Goal: Information Seeking & Learning: Compare options

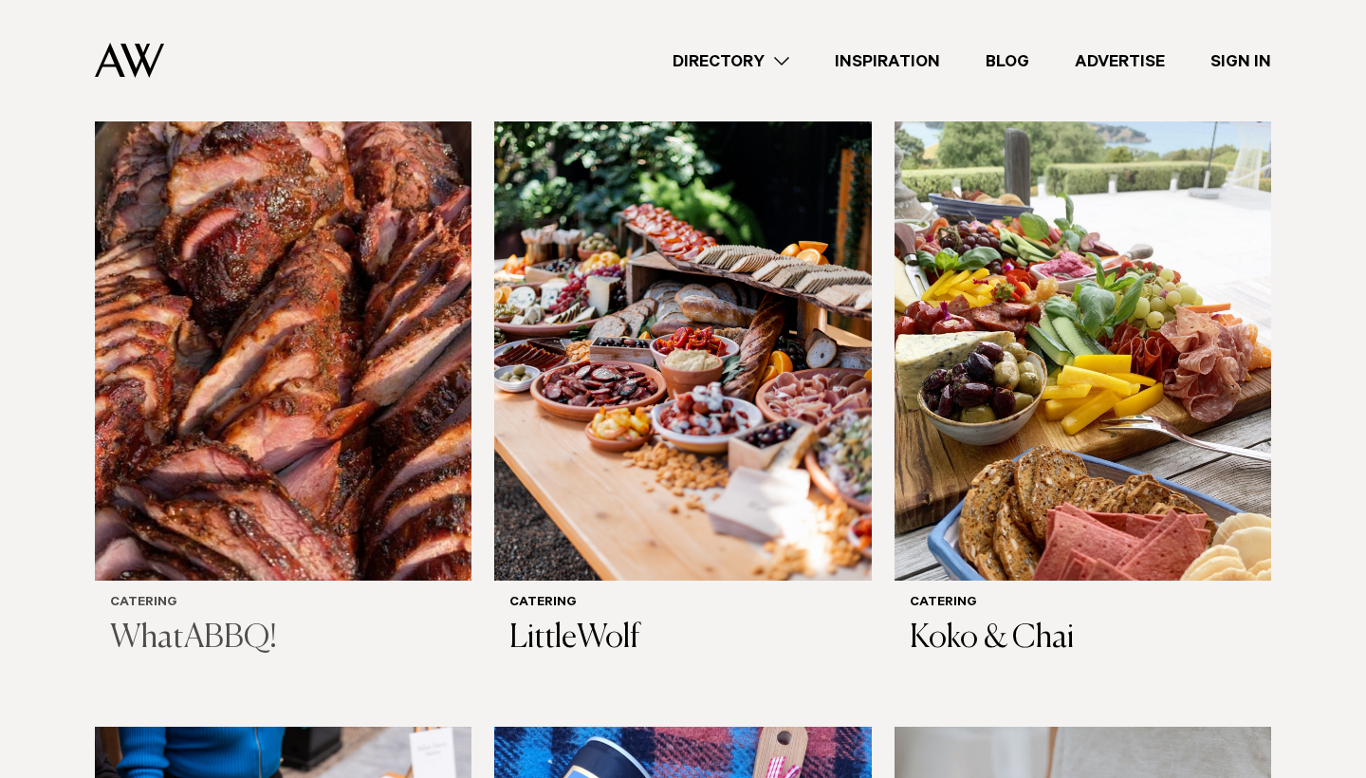
scroll to position [697, 0]
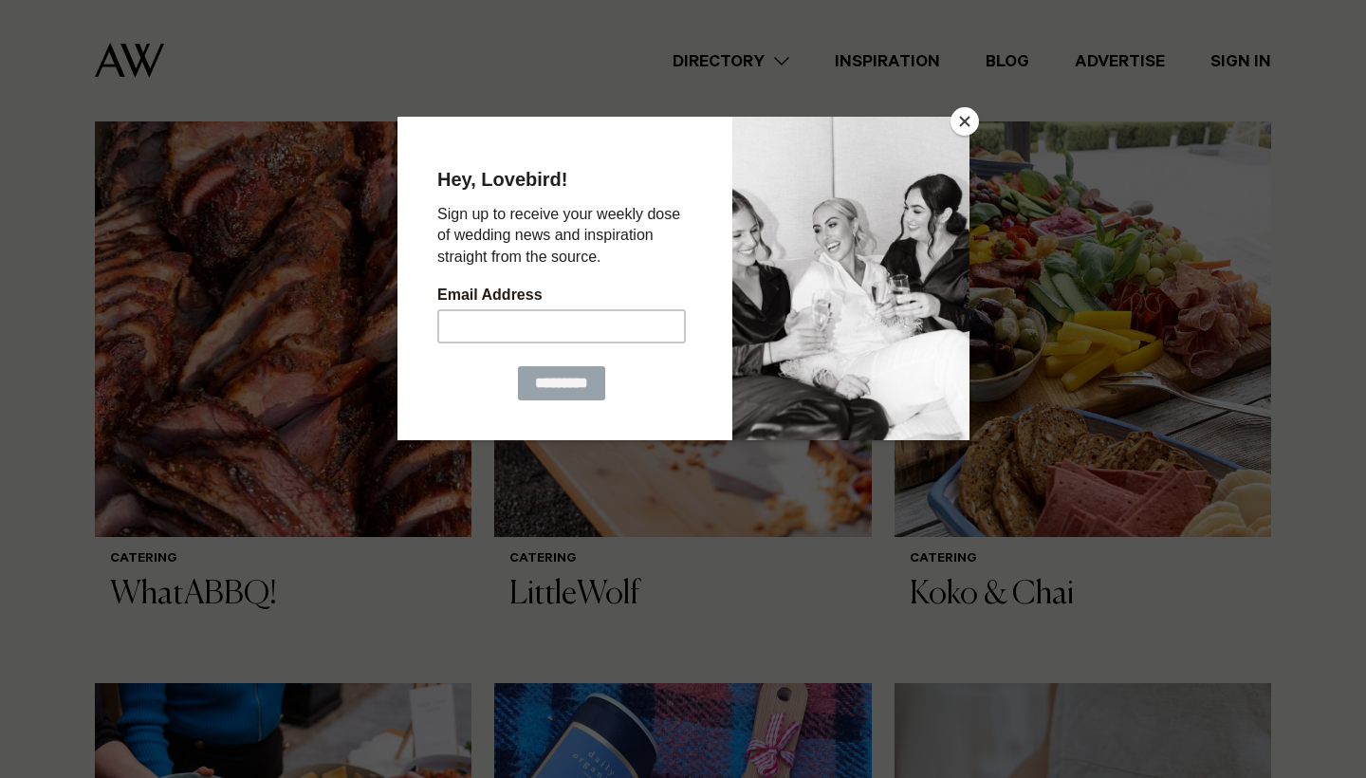
click at [959, 114] on button "Close" at bounding box center [965, 121] width 28 height 28
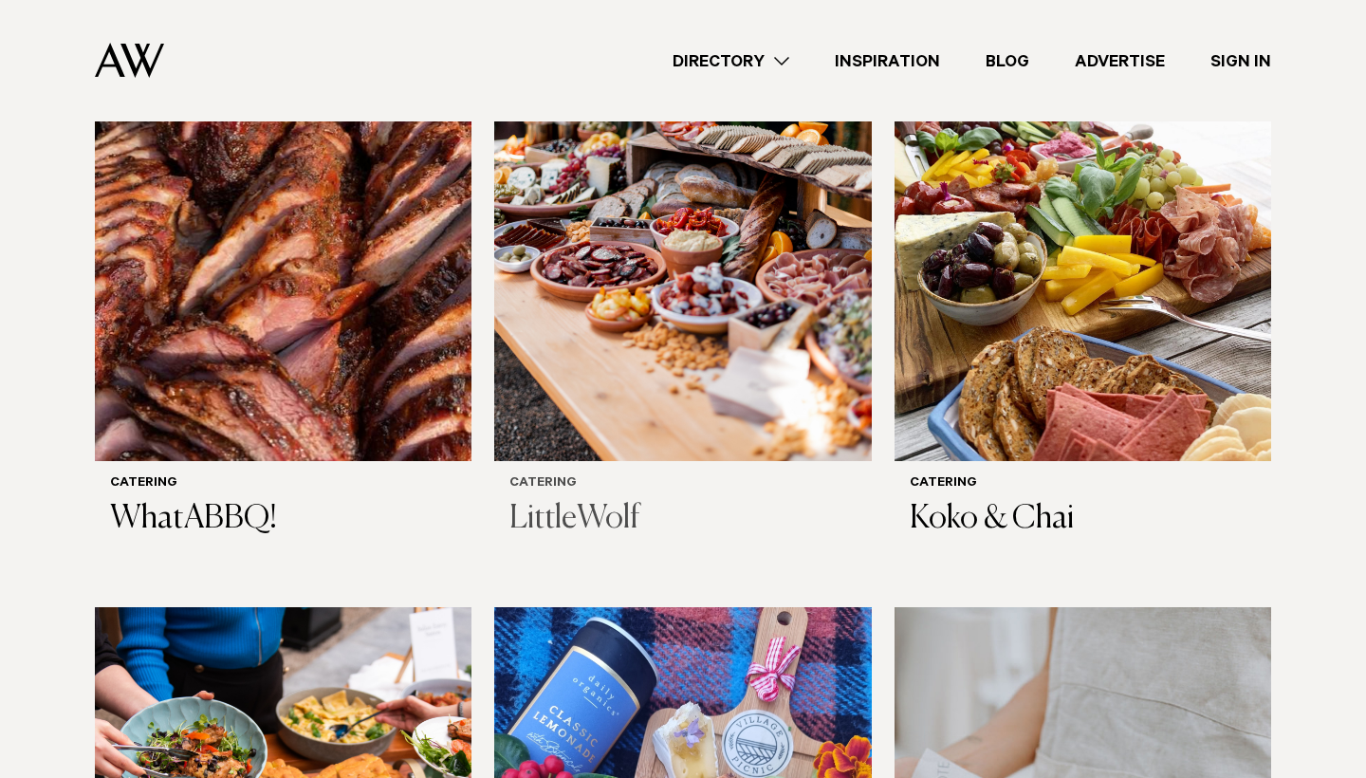
scroll to position [800, 0]
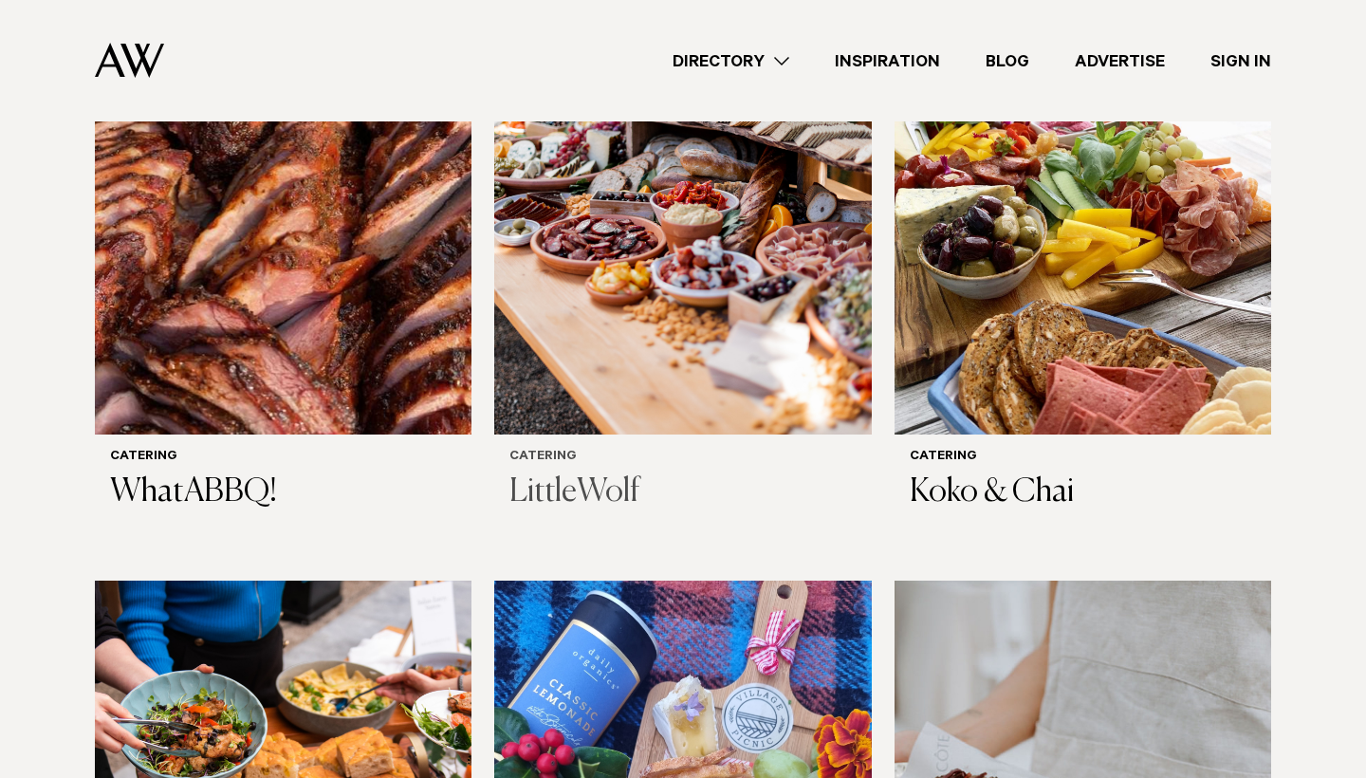
click at [601, 485] on h3 "LittleWolf" at bounding box center [683, 493] width 346 height 39
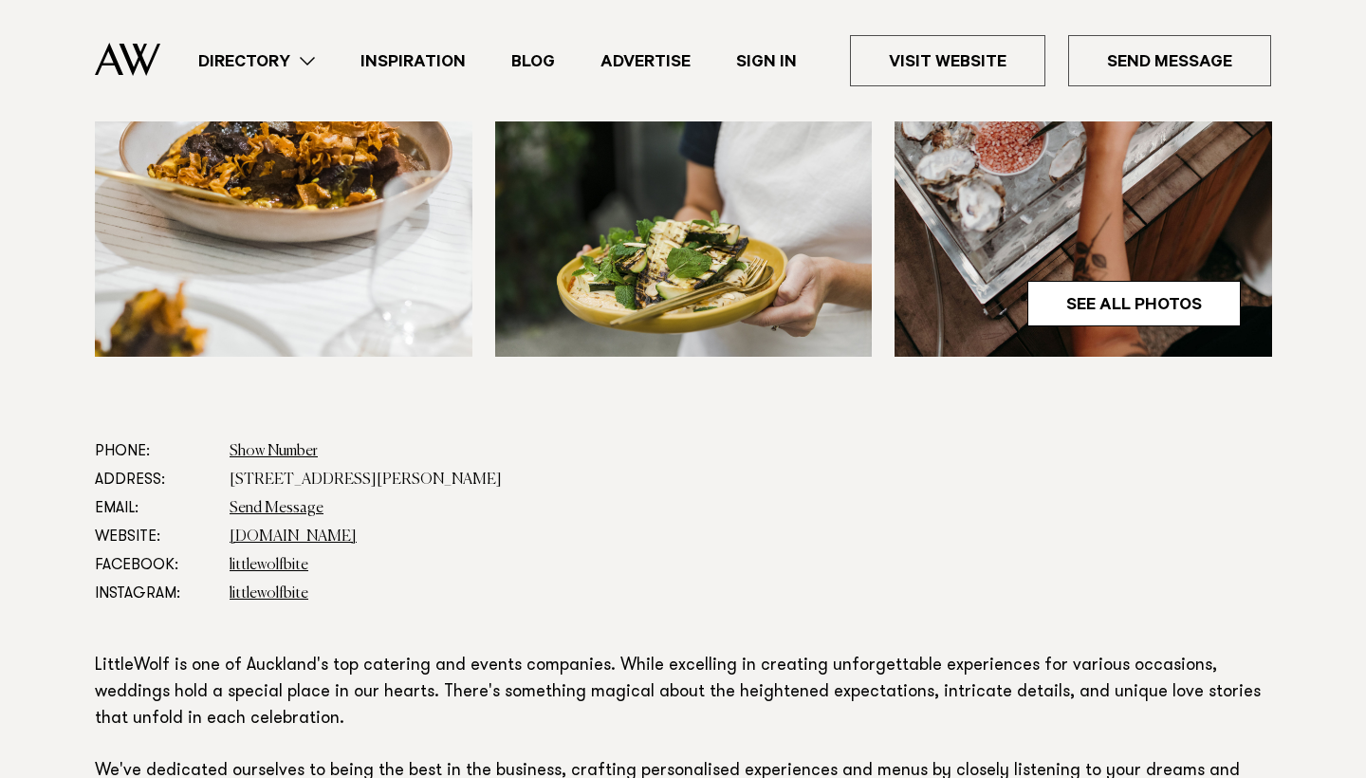
scroll to position [764, 0]
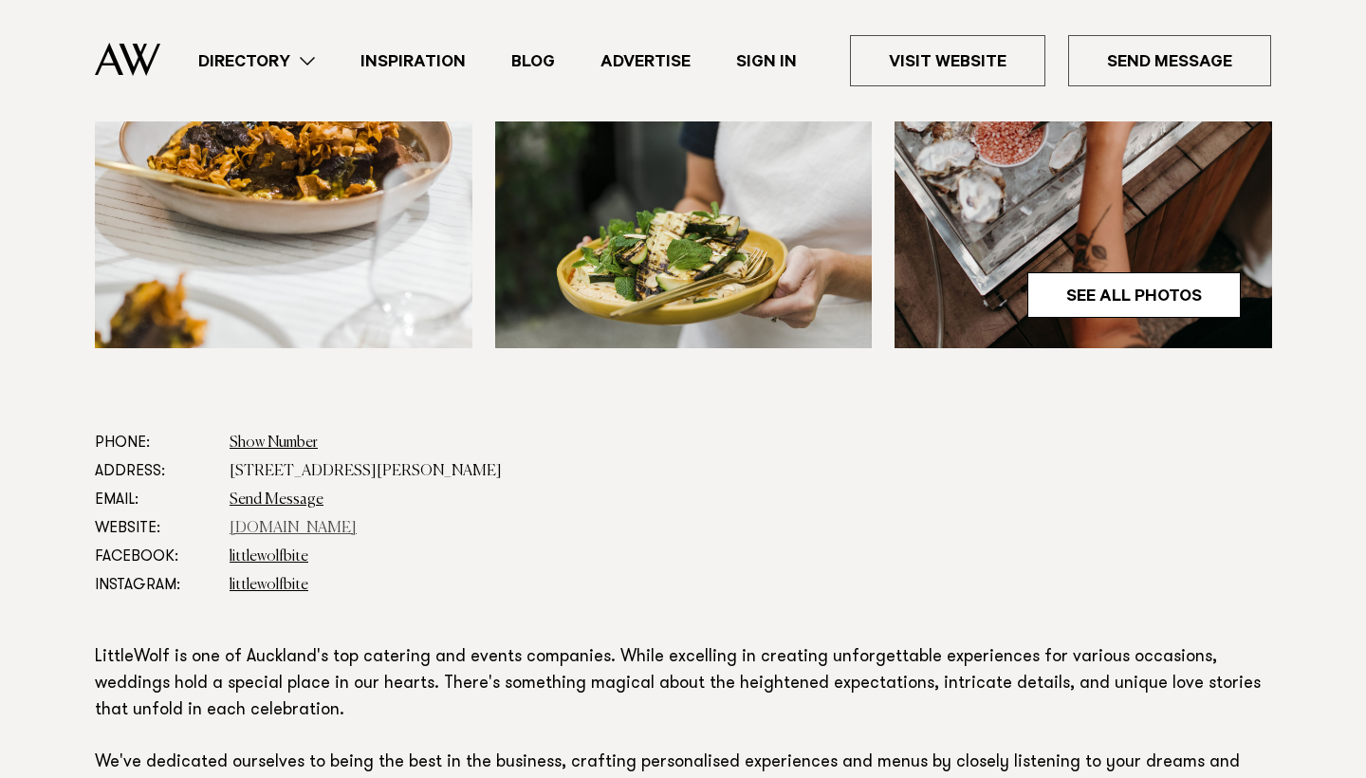
click at [357, 523] on link "[DOMAIN_NAME]" at bounding box center [293, 528] width 127 height 15
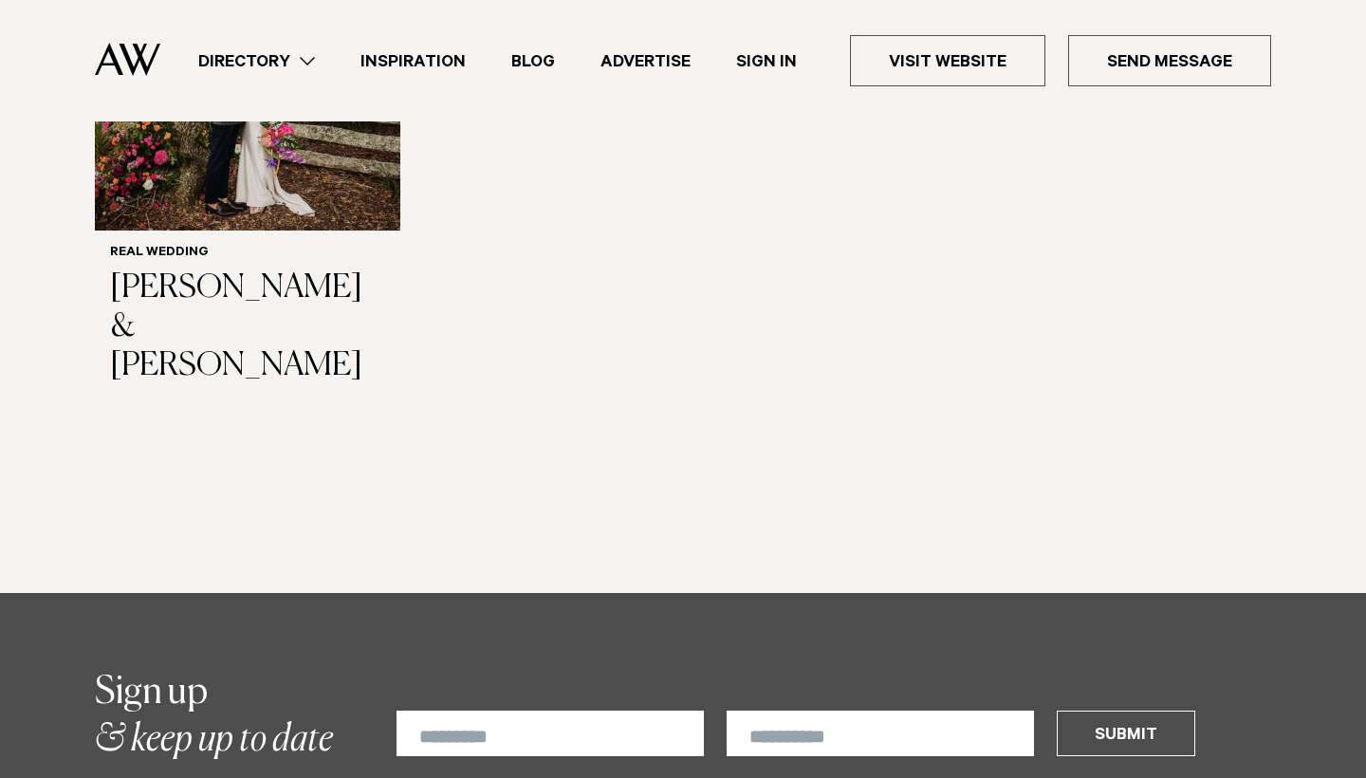
scroll to position [2795, 0]
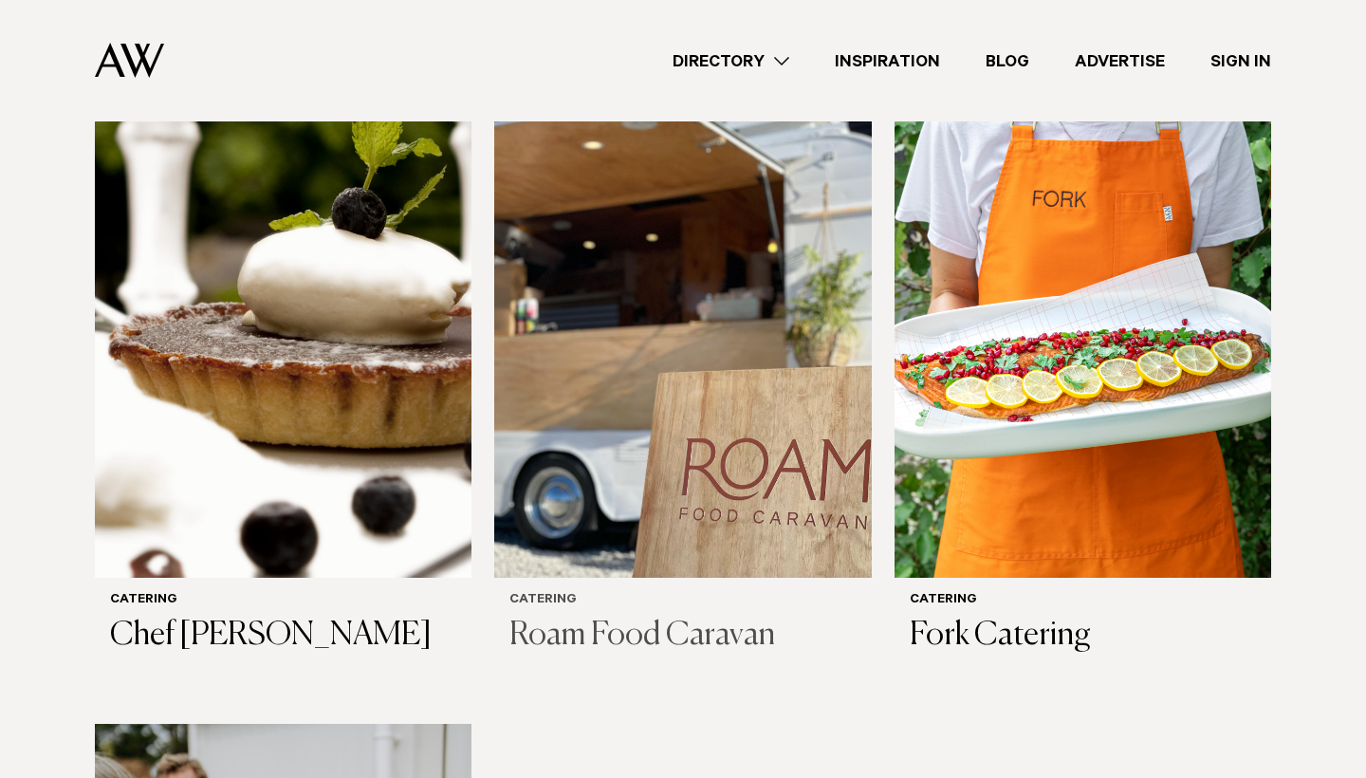
scroll to position [1963, 0]
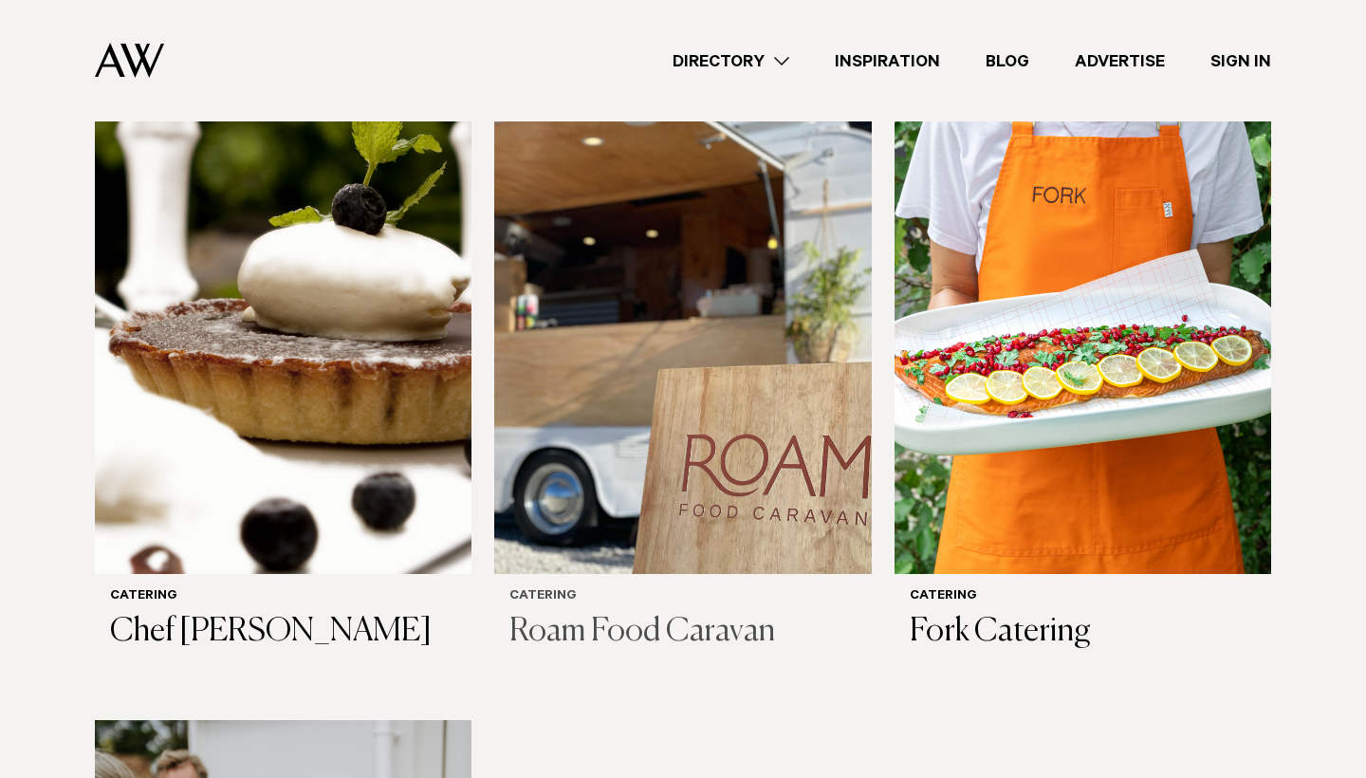
click at [691, 630] on h3 "Roam Food Caravan" at bounding box center [683, 632] width 346 height 39
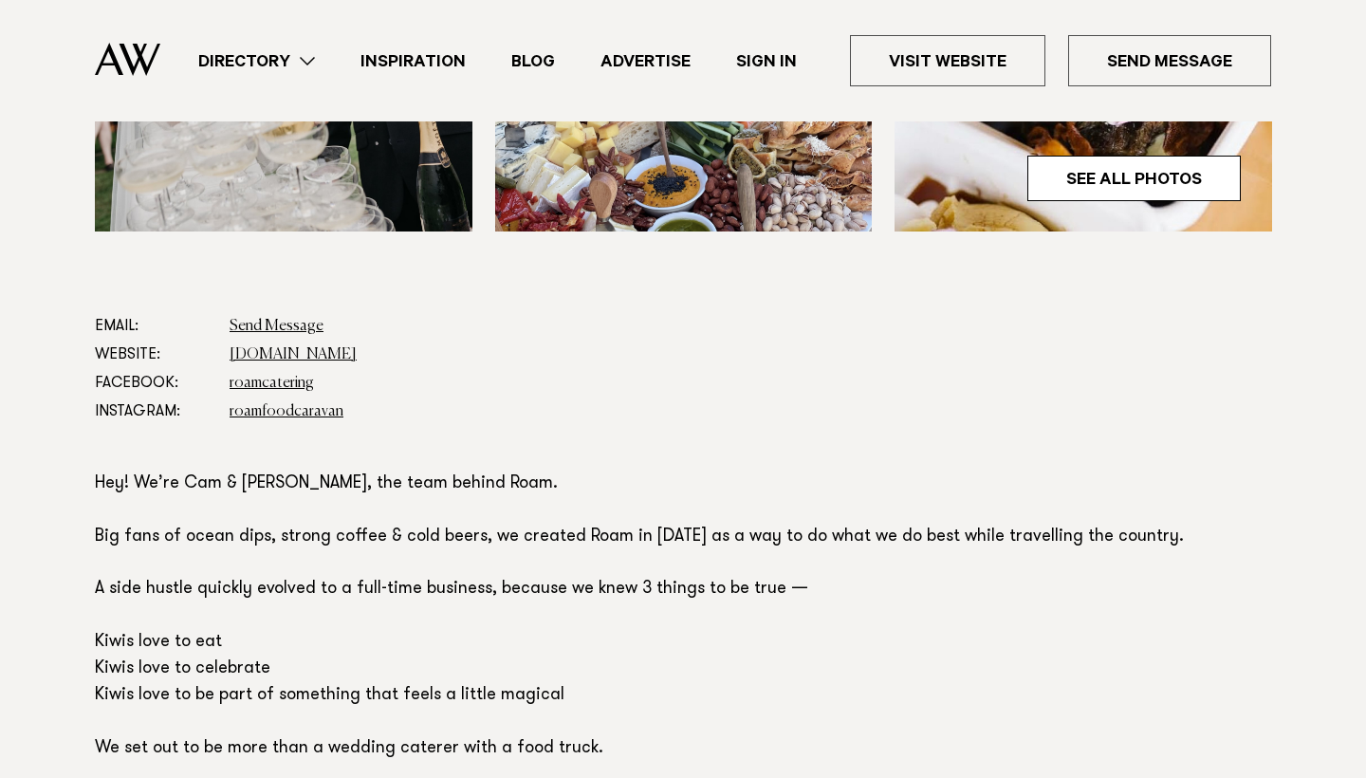
scroll to position [1048, 0]
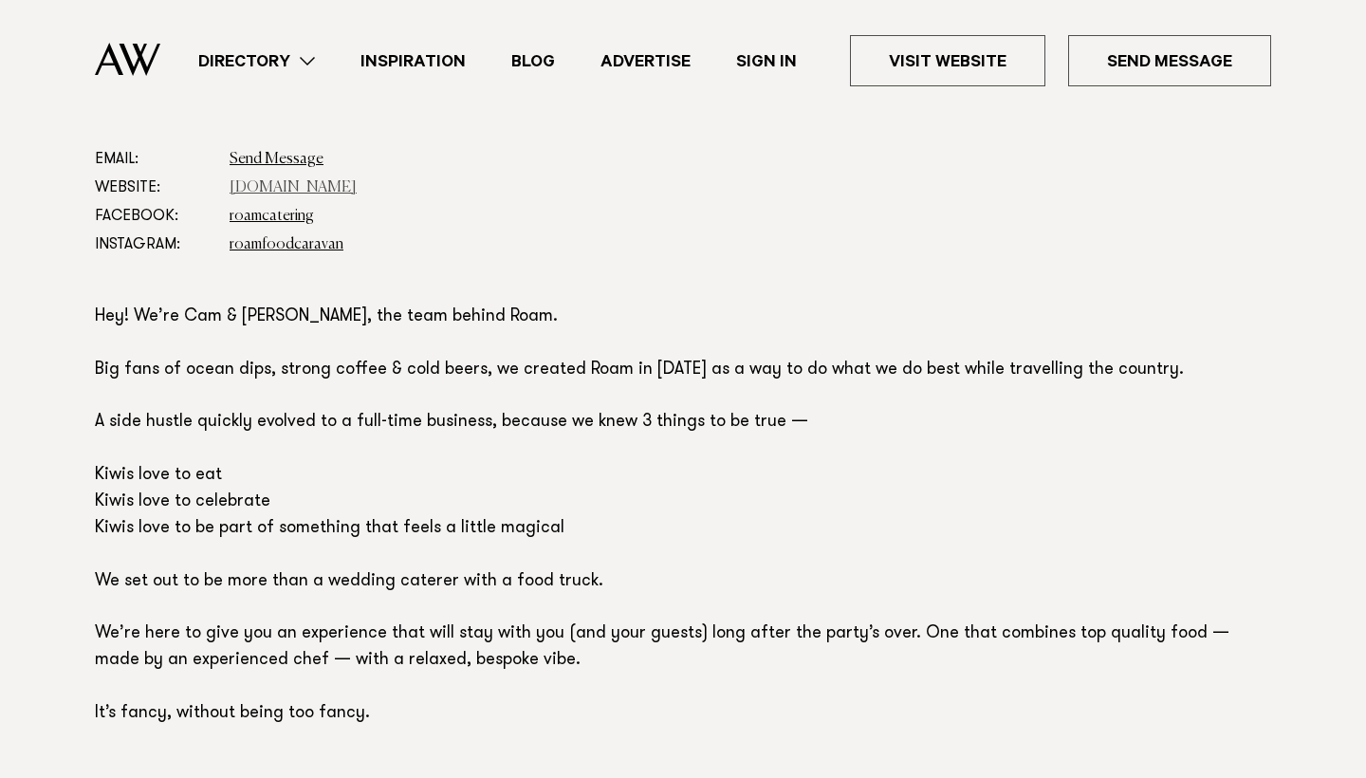
click at [282, 180] on link "[DOMAIN_NAME]" at bounding box center [293, 187] width 127 height 15
